Goal: Task Accomplishment & Management: Manage account settings

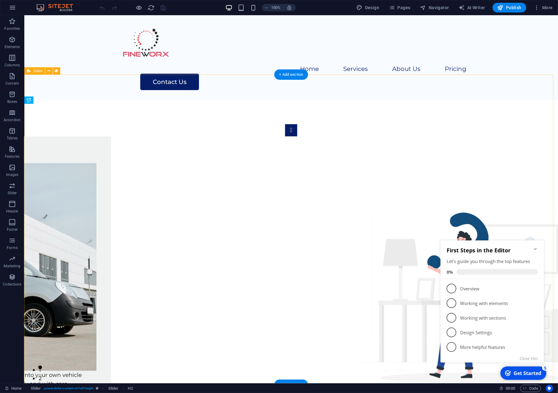
click at [528, 155] on div "Transport & van rental We provide door to door collection and delivery service …" at bounding box center [291, 266] width 534 height 334
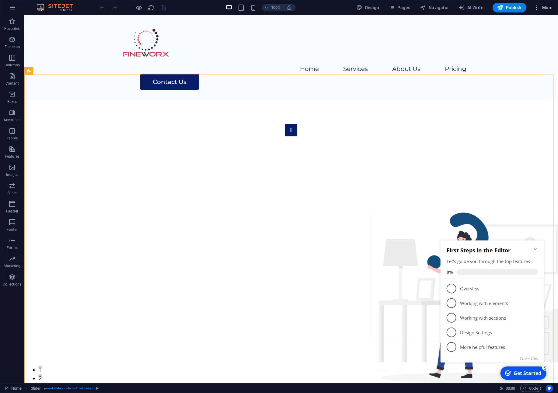
click at [547, 8] on span "More" at bounding box center [543, 8] width 19 height 6
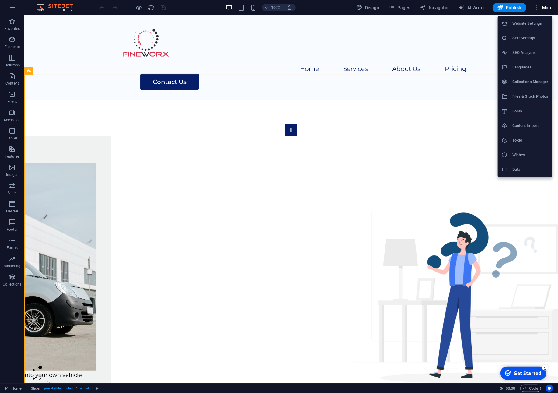
click at [523, 23] on h6 "Website Settings" at bounding box center [530, 23] width 36 height 7
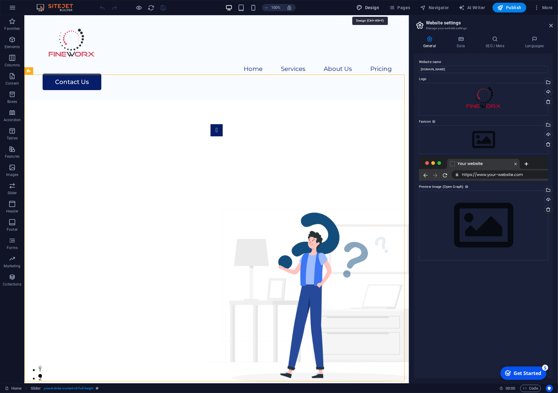
click at [369, 6] on span "Design" at bounding box center [367, 8] width 23 height 6
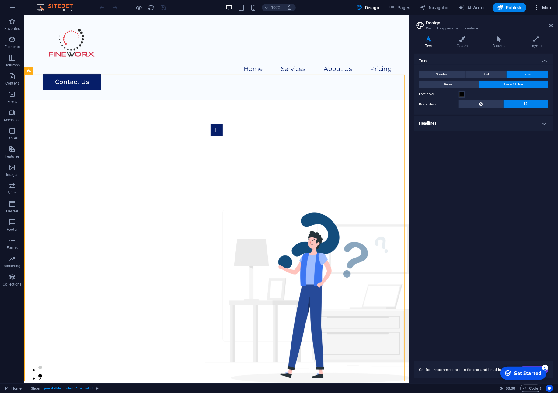
click at [536, 6] on icon "button" at bounding box center [537, 8] width 6 height 6
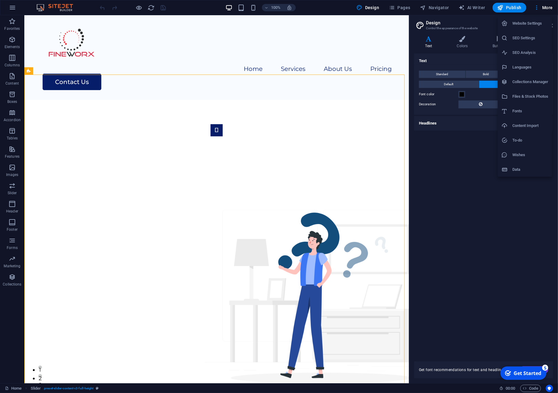
click at [12, 8] on div at bounding box center [279, 196] width 558 height 393
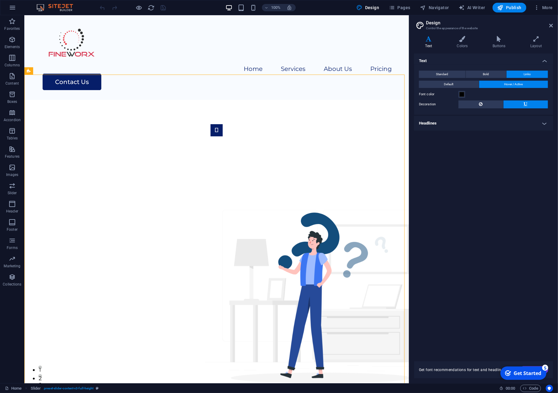
click at [10, 7] on icon "button" at bounding box center [12, 7] width 7 height 7
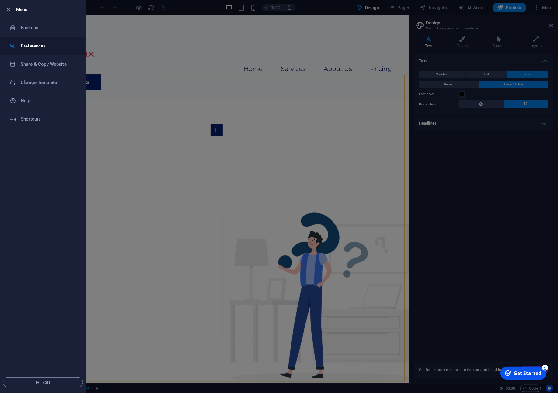
click at [23, 47] on h6 "Preferences" at bounding box center [49, 45] width 56 height 7
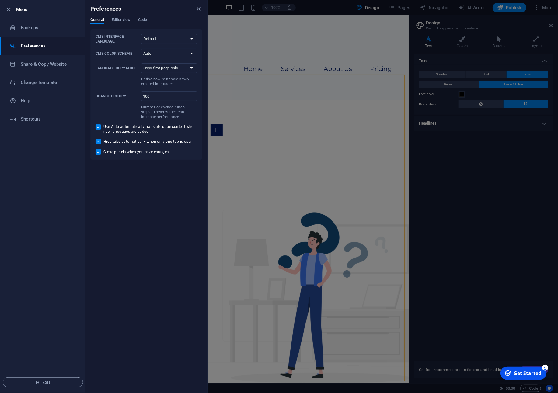
click at [16, 11] on h6 "Menu" at bounding box center [48, 9] width 64 height 7
click at [10, 8] on icon "button" at bounding box center [8, 9] width 7 height 7
